Goal: Transaction & Acquisition: Subscribe to service/newsletter

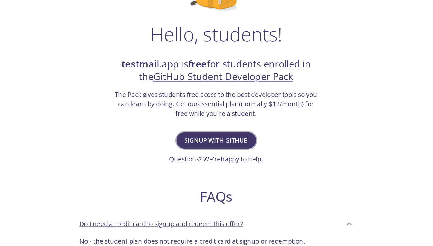
scroll to position [61, 0]
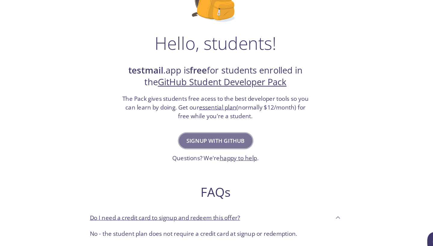
click at [191, 132] on span "Signup with GitHub" at bounding box center [216, 136] width 51 height 8
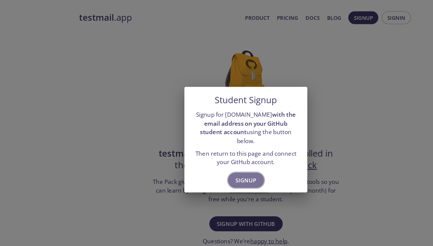
click at [213, 155] on span "Signup" at bounding box center [216, 159] width 18 height 8
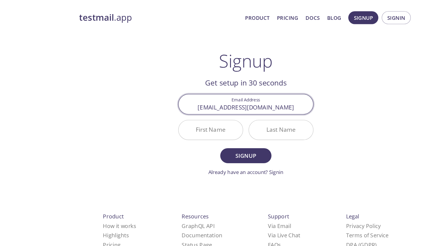
type input "[EMAIL_ADDRESS][DOMAIN_NAME]"
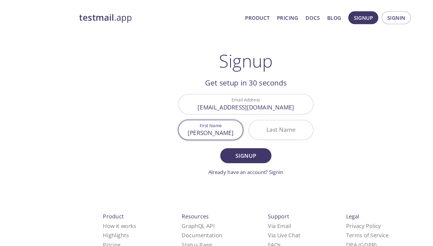
type input "[PERSON_NAME]"
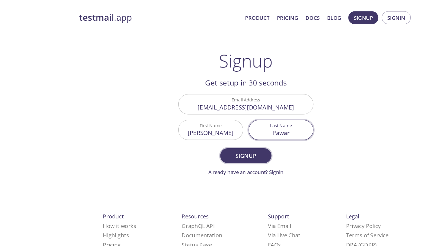
type input "Pawar"
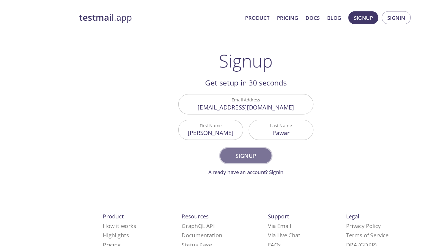
click at [224, 133] on span "Signup" at bounding box center [216, 137] width 32 height 8
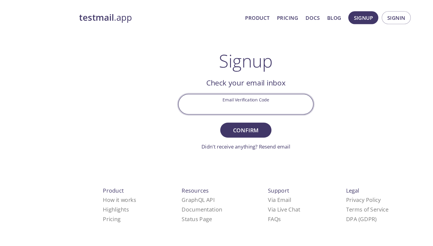
click at [214, 97] on input "Email Verification Code" at bounding box center [216, 91] width 118 height 17
paste input "AZ2N2EC"
type input "AZ2N2EC"
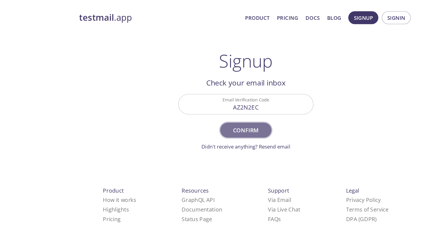
click at [217, 113] on span "Confirm" at bounding box center [216, 115] width 32 height 8
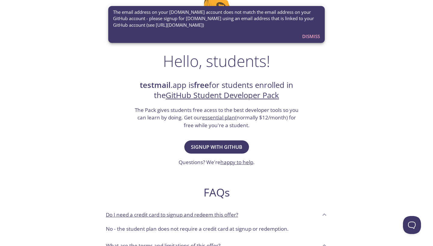
scroll to position [50, 0]
click at [309, 37] on span "Dismiss" at bounding box center [311, 36] width 18 height 8
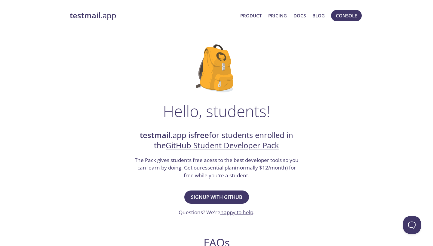
scroll to position [0, 0]
click at [343, 15] on span "Console" at bounding box center [346, 16] width 21 height 8
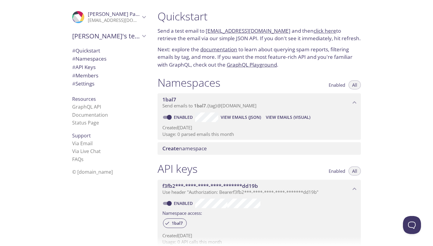
click at [141, 19] on icon "Durgesh Pawar" at bounding box center [144, 17] width 8 height 8
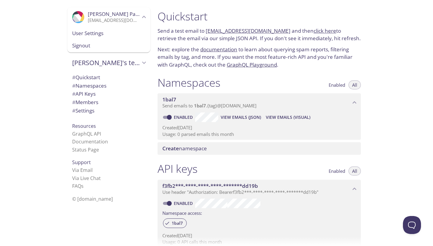
click at [109, 45] on span "Signout" at bounding box center [108, 46] width 73 height 8
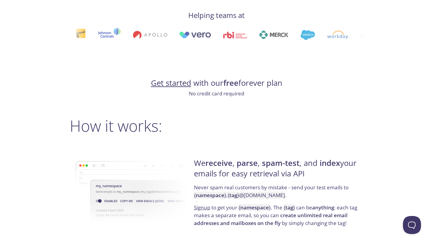
scroll to position [325, 0]
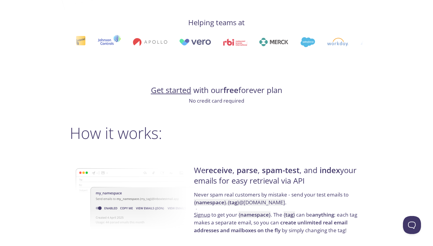
click at [171, 90] on link "Get started" at bounding box center [171, 90] width 40 height 11
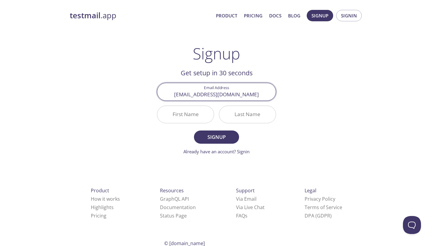
type input "23f3001280@ds.study.iitm.ac.in"
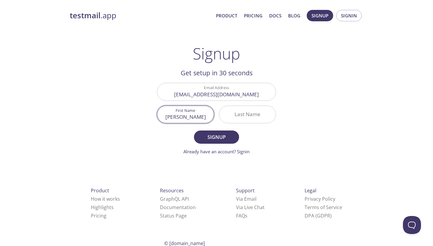
type input "[PERSON_NAME]"
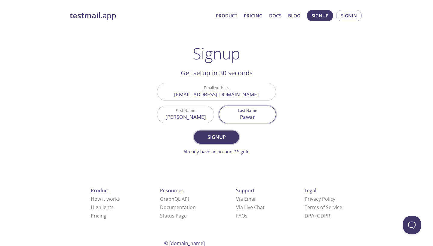
type input "Pawar"
click at [224, 139] on span "Signup" at bounding box center [216, 137] width 32 height 8
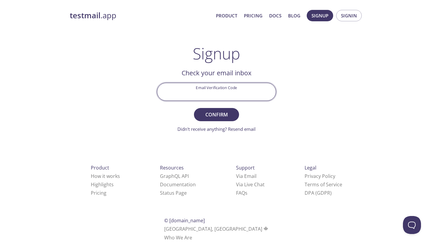
click at [228, 94] on input "Email Verification Code" at bounding box center [216, 91] width 118 height 17
paste input "KHUTTCR"
type input "KHUTTCR"
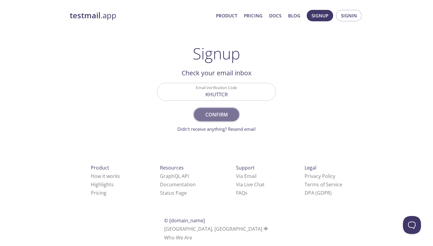
click at [218, 116] on span "Confirm" at bounding box center [216, 115] width 32 height 8
